Goal: Task Accomplishment & Management: Use online tool/utility

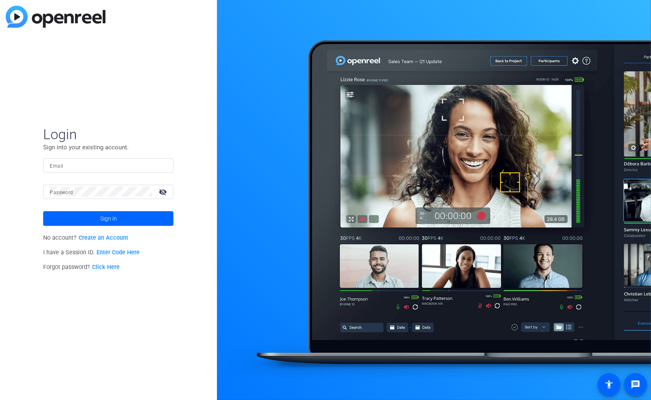
click at [127, 166] on input "Email" at bounding box center [108, 165] width 117 height 10
click at [112, 165] on input "Email" at bounding box center [108, 165] width 117 height 10
click at [116, 162] on input "Email" at bounding box center [108, 165] width 117 height 10
click at [112, 164] on input "Email" at bounding box center [108, 165] width 117 height 10
type input "[EMAIL_ADDRESS][DOMAIN_NAME]"
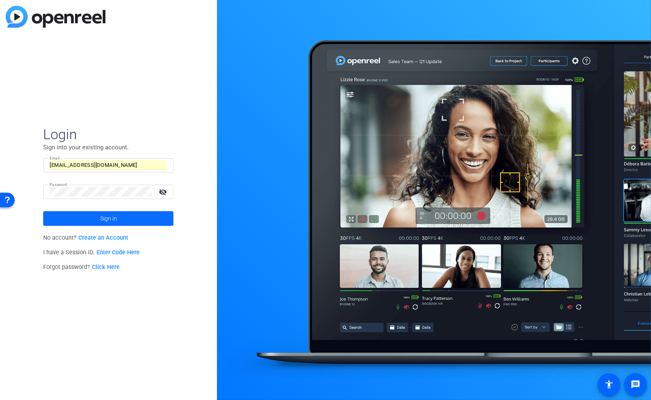
click at [105, 214] on span "Sign in" at bounding box center [108, 218] width 17 height 20
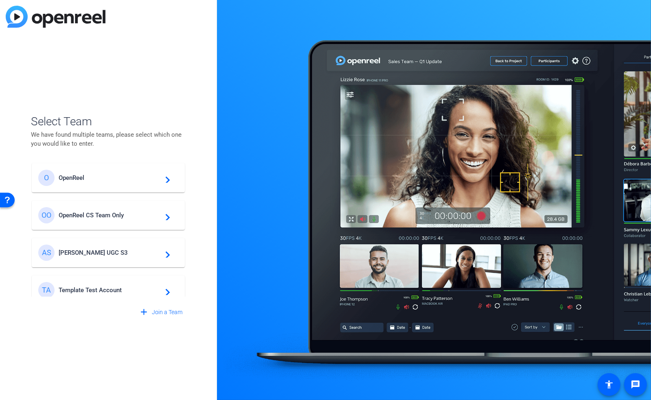
click at [96, 218] on span "OpenReel CS Team Only" at bounding box center [110, 215] width 102 height 7
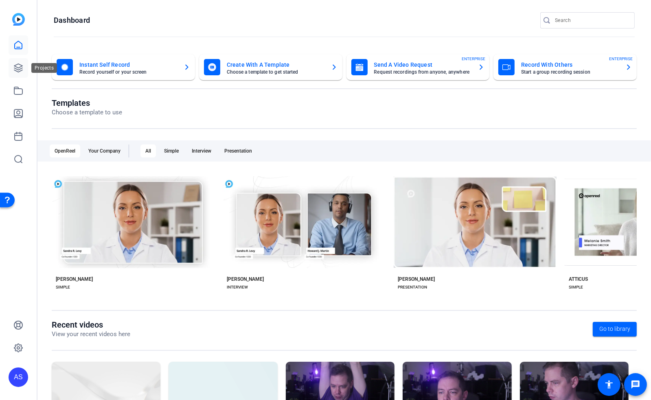
click at [20, 68] on icon at bounding box center [18, 68] width 10 height 10
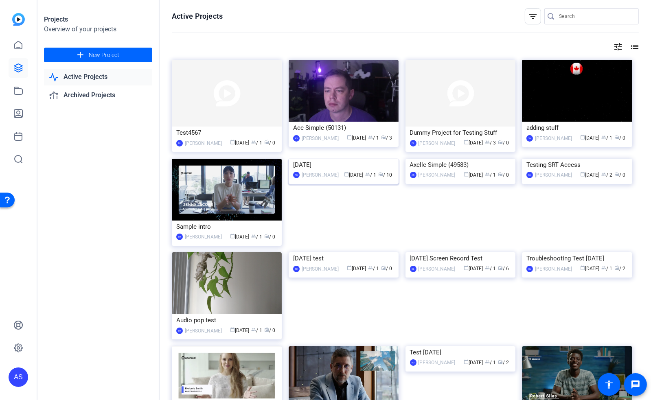
click at [343, 159] on img at bounding box center [343, 159] width 110 height 0
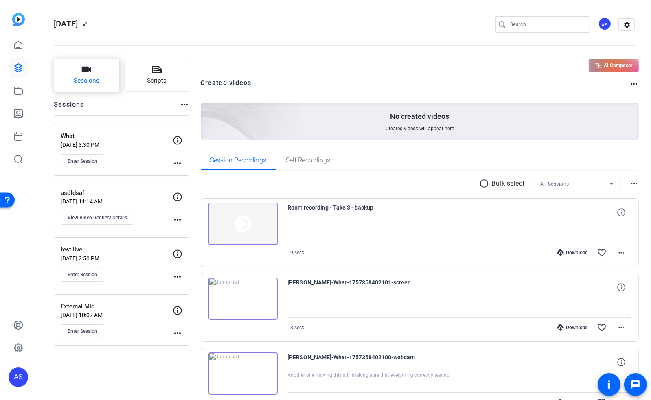
click at [81, 77] on span "Sessions" at bounding box center [87, 80] width 26 height 9
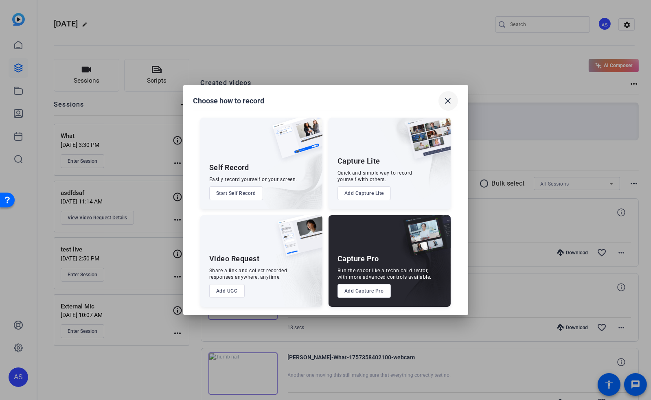
click at [449, 99] on mat-icon "close" at bounding box center [448, 101] width 10 height 10
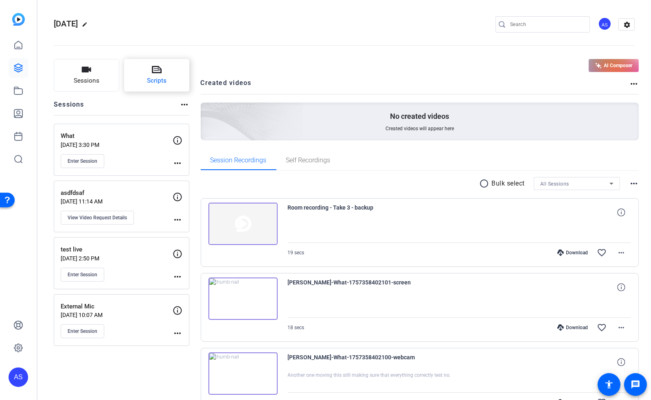
click at [159, 72] on icon at bounding box center [157, 69] width 10 height 7
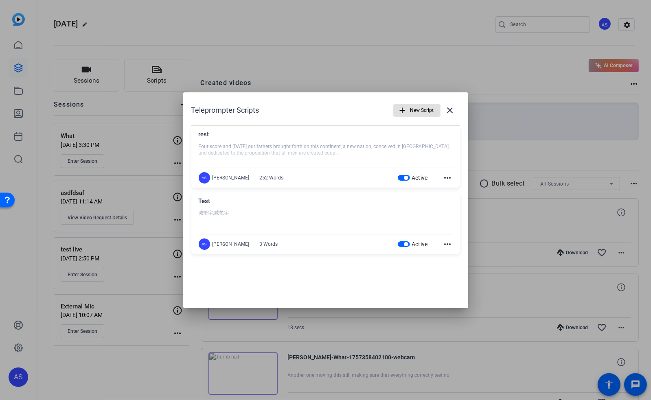
click at [404, 244] on span "button" at bounding box center [406, 244] width 4 height 4
click at [451, 108] on mat-icon "close" at bounding box center [450, 110] width 10 height 10
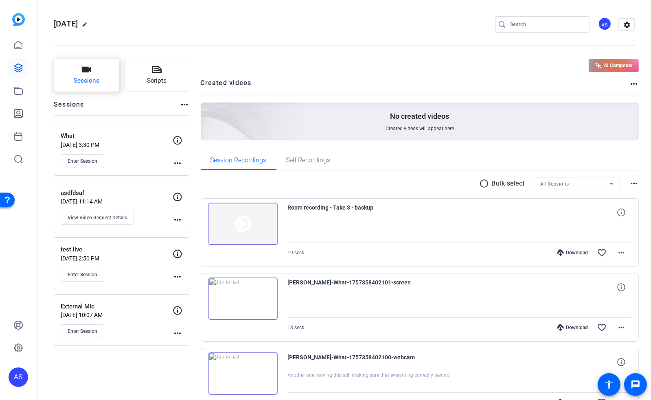
click at [85, 81] on span "Sessions" at bounding box center [87, 80] width 26 height 9
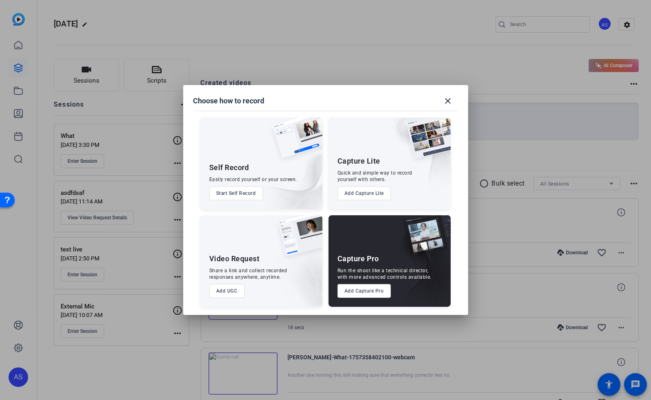
click at [229, 290] on button "Add UGC" at bounding box center [226, 291] width 35 height 14
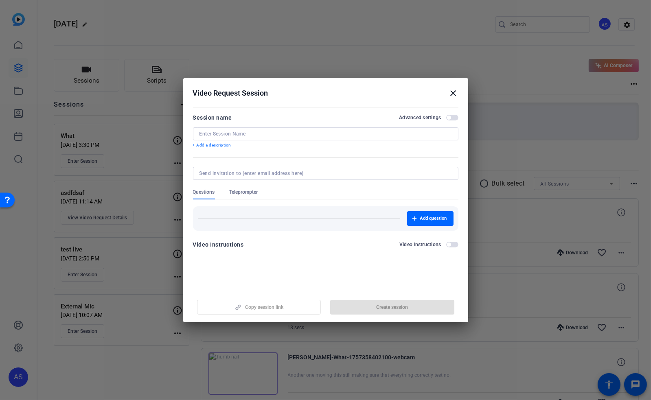
click at [242, 190] on span "Teleprompter" at bounding box center [243, 192] width 28 height 7
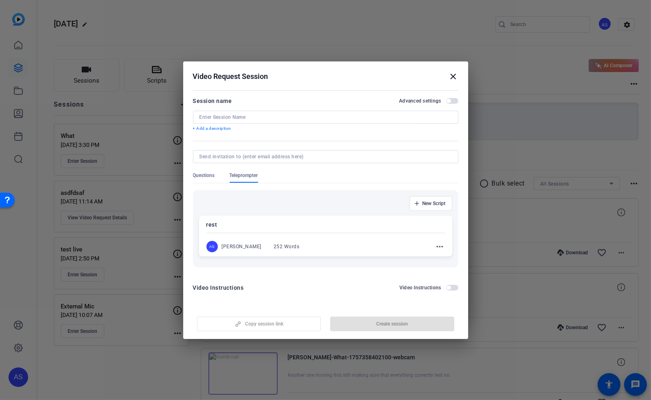
click at [326, 233] on mat-divider at bounding box center [325, 233] width 238 height 0
click at [261, 115] on input at bounding box center [325, 117] width 252 height 7
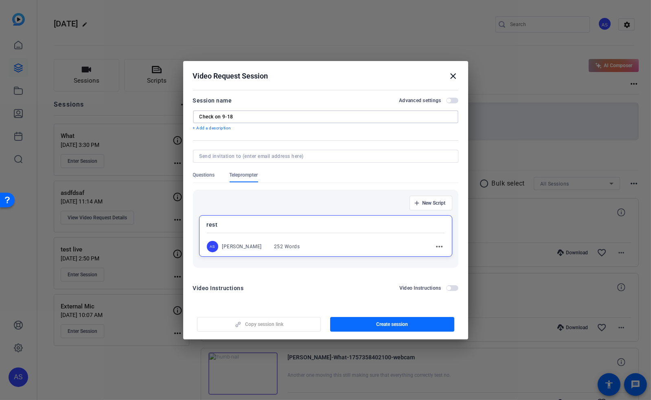
type input "Check on 9-18"
click at [376, 323] on span "Create session" at bounding box center [392, 324] width 32 height 7
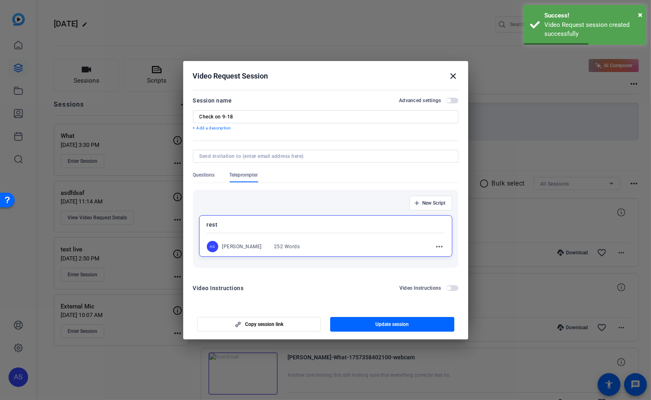
click at [454, 74] on mat-icon "close" at bounding box center [453, 76] width 10 height 10
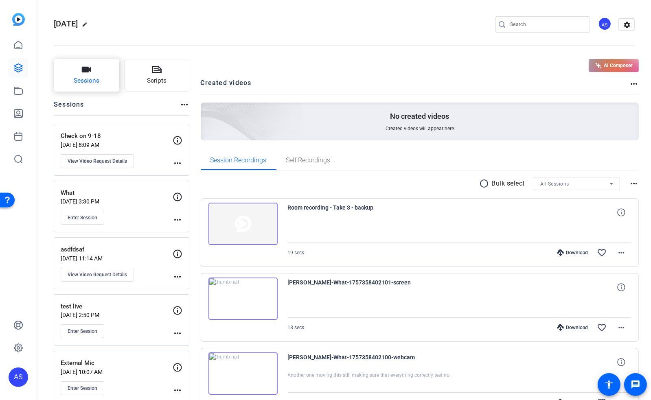
click at [85, 84] on span "Sessions" at bounding box center [87, 80] width 26 height 9
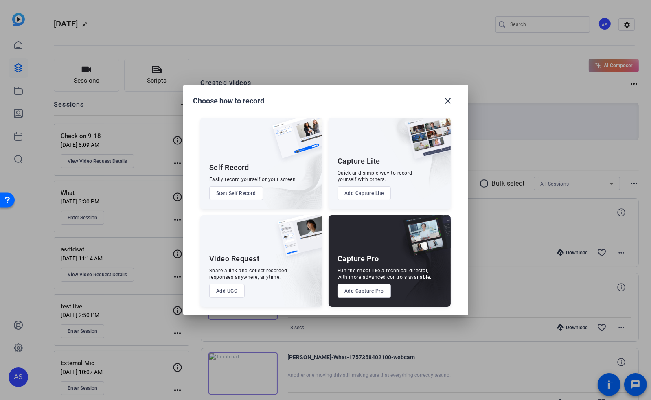
click at [231, 290] on button "Add UGC" at bounding box center [226, 291] width 35 height 14
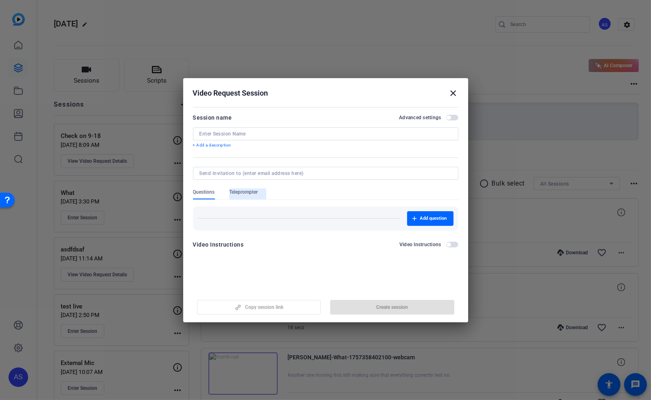
click at [247, 190] on span "Teleprompter" at bounding box center [243, 192] width 28 height 7
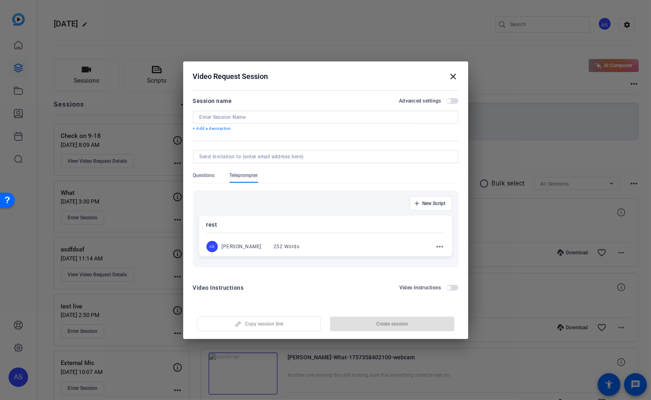
click at [452, 76] on mat-icon "close" at bounding box center [453, 77] width 10 height 10
